Goal: Answer question/provide support: Share knowledge or assist other users

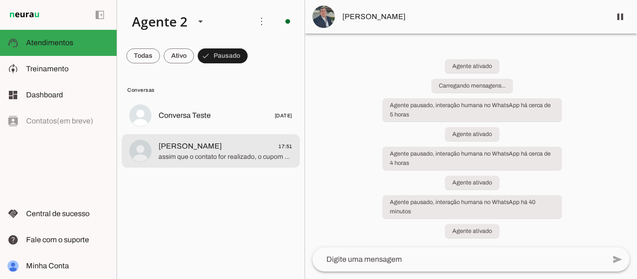
click at [238, 154] on span "assim que o contato for realizado, o cupom será liberado em sua carteira" at bounding box center [226, 157] width 134 height 9
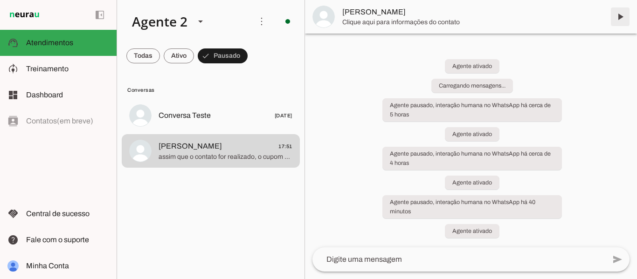
click at [613, 21] on span at bounding box center [620, 17] width 22 height 22
click at [138, 58] on span at bounding box center [143, 56] width 34 height 22
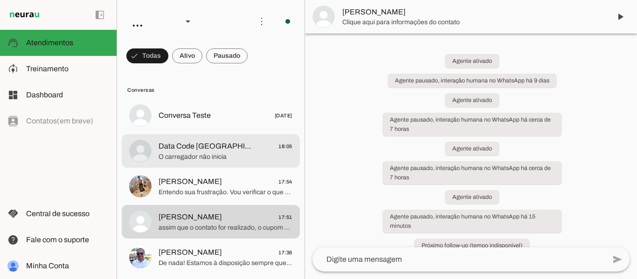
click at [236, 143] on span "Data Code [GEOGRAPHIC_DATA] 18:05" at bounding box center [226, 147] width 134 height 12
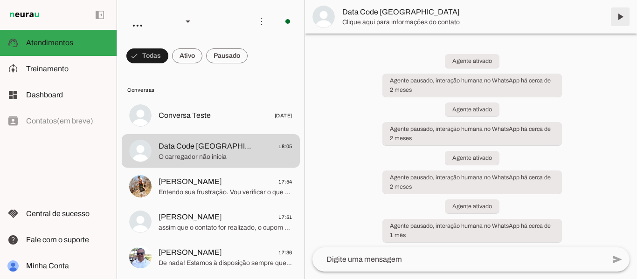
click at [622, 10] on span at bounding box center [620, 17] width 22 height 22
